Goal: Transaction & Acquisition: Purchase product/service

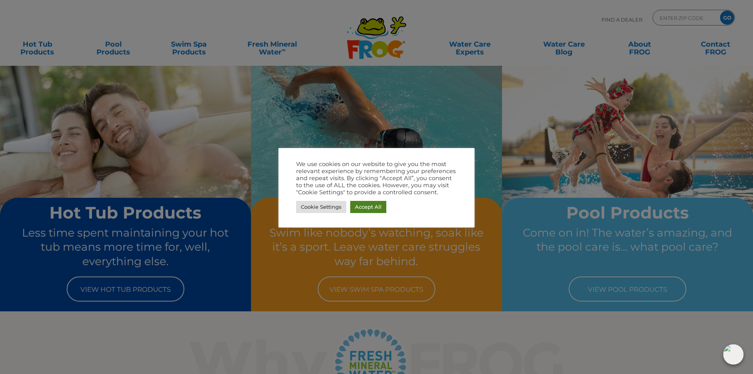
click at [359, 208] on link "Accept All" at bounding box center [368, 207] width 36 height 12
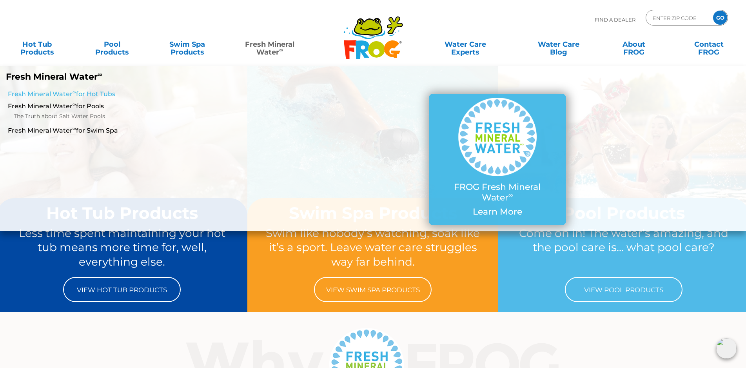
click at [66, 93] on link "Fresh Mineral Water ∞ for Hot Tubs" at bounding box center [128, 94] width 241 height 9
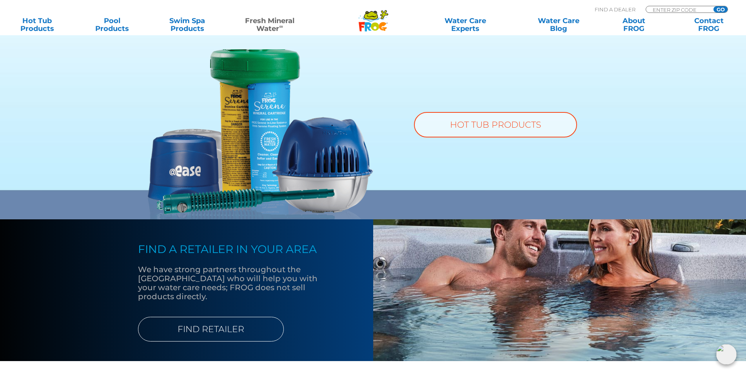
scroll to position [600, 0]
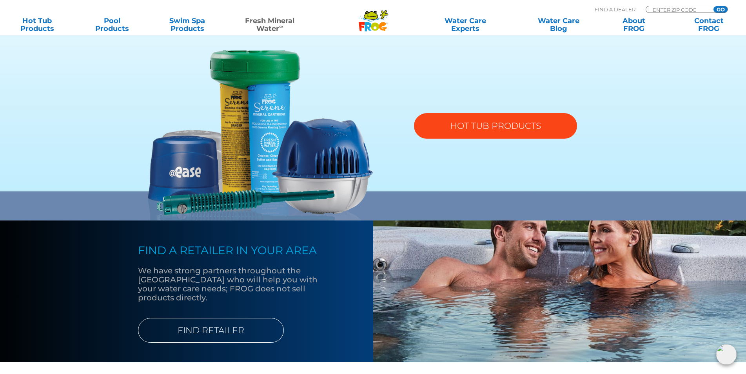
click at [467, 127] on link "HOT TUB PRODUCTS" at bounding box center [495, 125] width 163 height 25
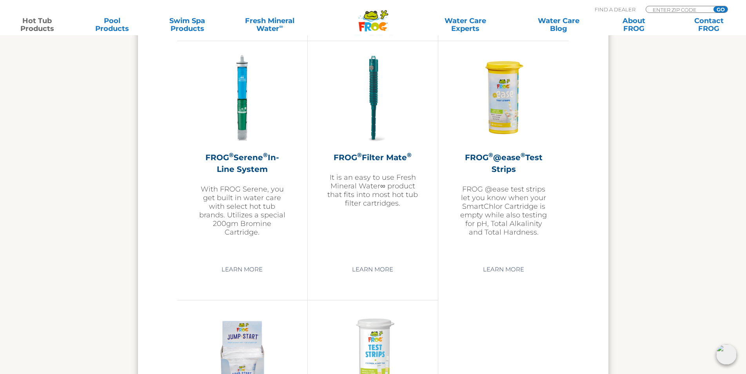
scroll to position [1639, 0]
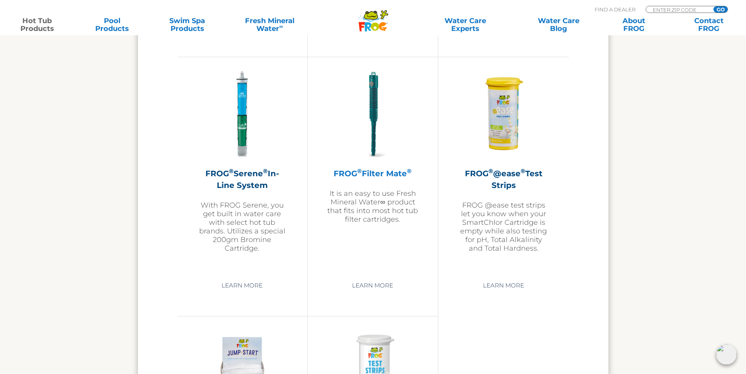
click at [368, 173] on h2 "FROG ® Filter Mate ®" at bounding box center [372, 174] width 91 height 12
